Goal: Information Seeking & Learning: Learn about a topic

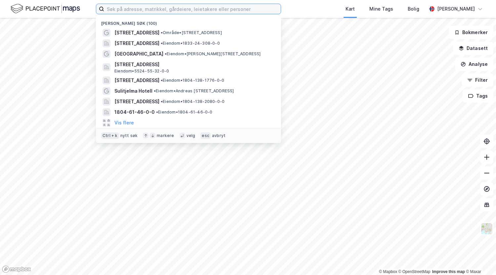
click at [131, 10] on input at bounding box center [192, 9] width 176 height 10
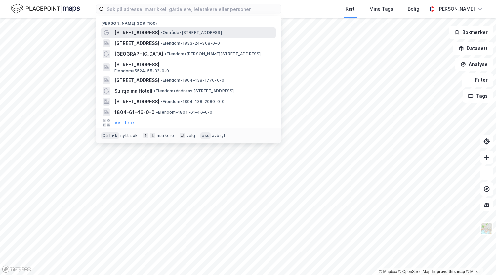
click at [129, 31] on span "[STREET_ADDRESS]" at bounding box center [136, 33] width 45 height 8
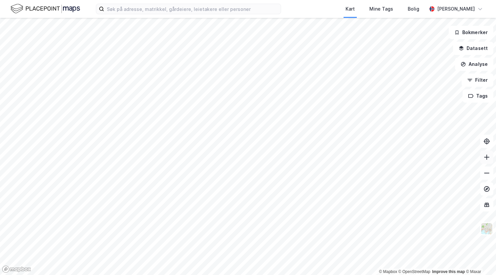
click at [485, 158] on icon at bounding box center [486, 157] width 7 height 7
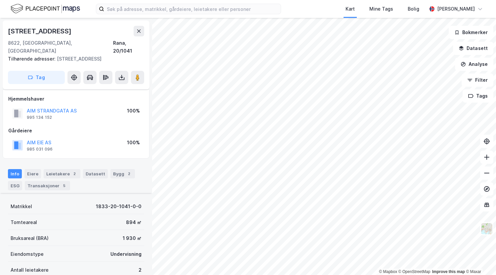
scroll to position [93, 0]
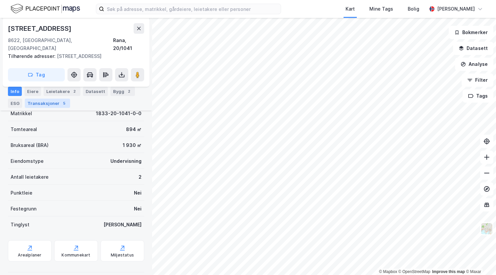
click at [40, 102] on div "Transaksjoner 5" at bounding box center [47, 102] width 45 height 9
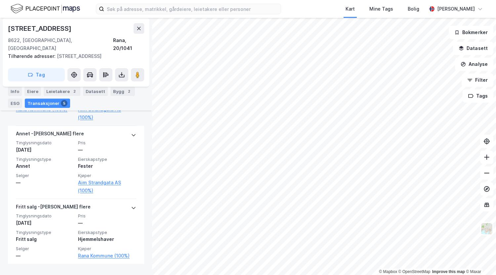
scroll to position [313, 0]
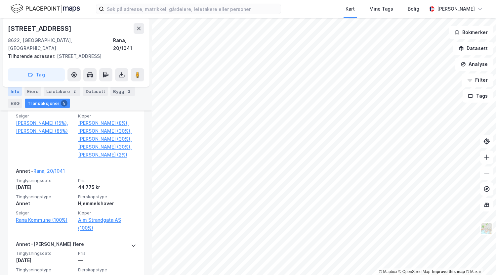
click at [14, 91] on div "Info" at bounding box center [15, 91] width 14 height 9
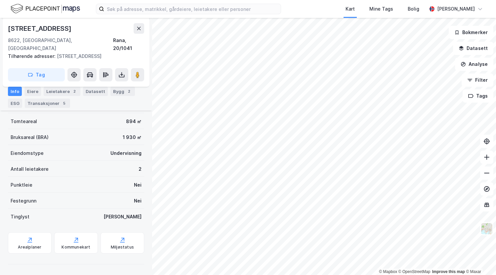
scroll to position [93, 0]
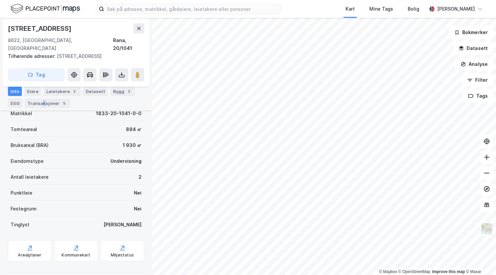
click at [42, 102] on div "Transaksjoner 5" at bounding box center [47, 102] width 45 height 9
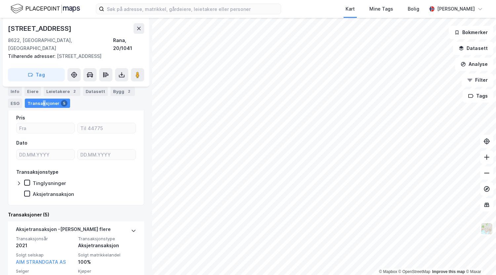
scroll to position [313, 0]
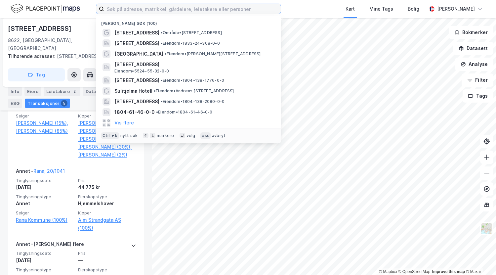
click at [113, 9] on input at bounding box center [192, 9] width 176 height 10
click at [155, 10] on input at bounding box center [192, 9] width 176 height 10
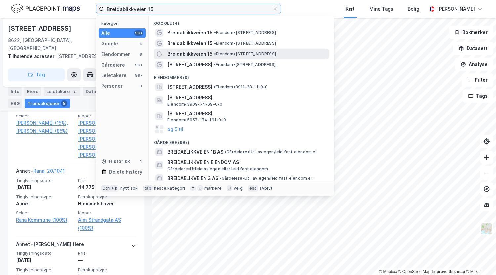
type input "Breidablikkveien 15"
click at [187, 55] on span "Breidablikkveien 15" at bounding box center [189, 54] width 45 height 8
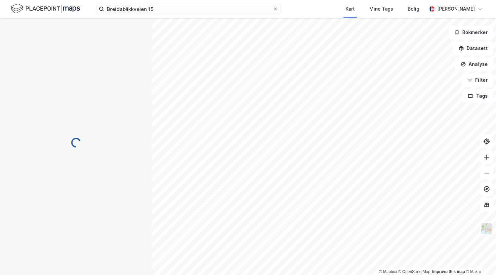
scroll to position [31, 0]
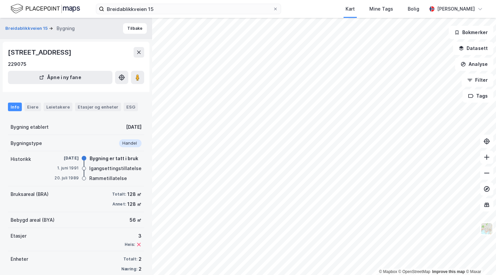
scroll to position [10, 0]
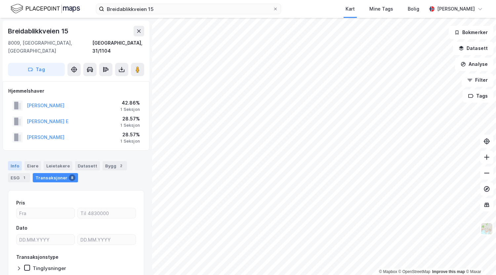
click at [15, 161] on div "Info" at bounding box center [15, 165] width 14 height 9
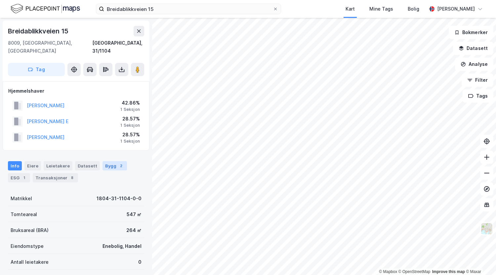
click at [103, 161] on div "Bygg 2" at bounding box center [114, 165] width 24 height 9
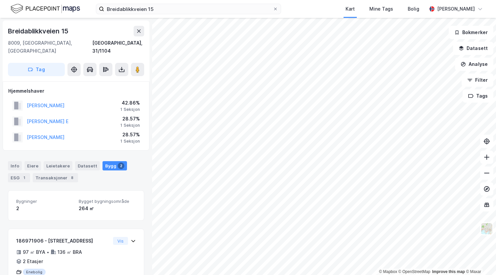
scroll to position [80, 0]
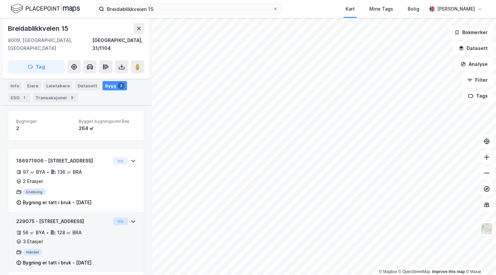
click at [114, 217] on button "Vis" at bounding box center [120, 221] width 15 height 8
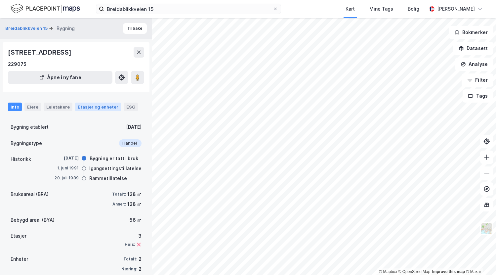
click at [84, 106] on div "Etasjer og enheter" at bounding box center [98, 107] width 41 height 6
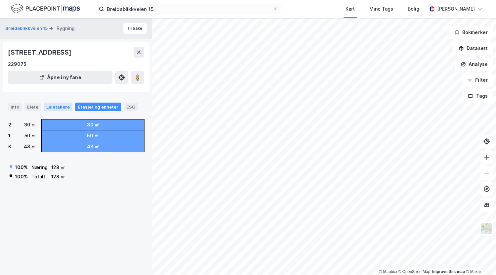
click at [49, 106] on div "Leietakere" at bounding box center [58, 106] width 29 height 9
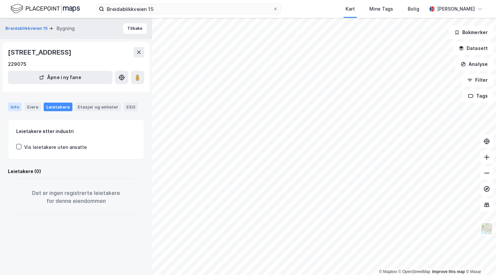
click at [14, 107] on div "Info" at bounding box center [15, 106] width 14 height 9
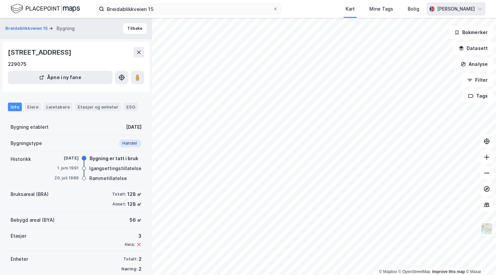
click at [449, 7] on div "[PERSON_NAME]" at bounding box center [456, 9] width 38 height 8
click at [422, 40] on div "Logg ut" at bounding box center [423, 41] width 18 height 8
